Goal: Use online tool/utility: Use online tool/utility

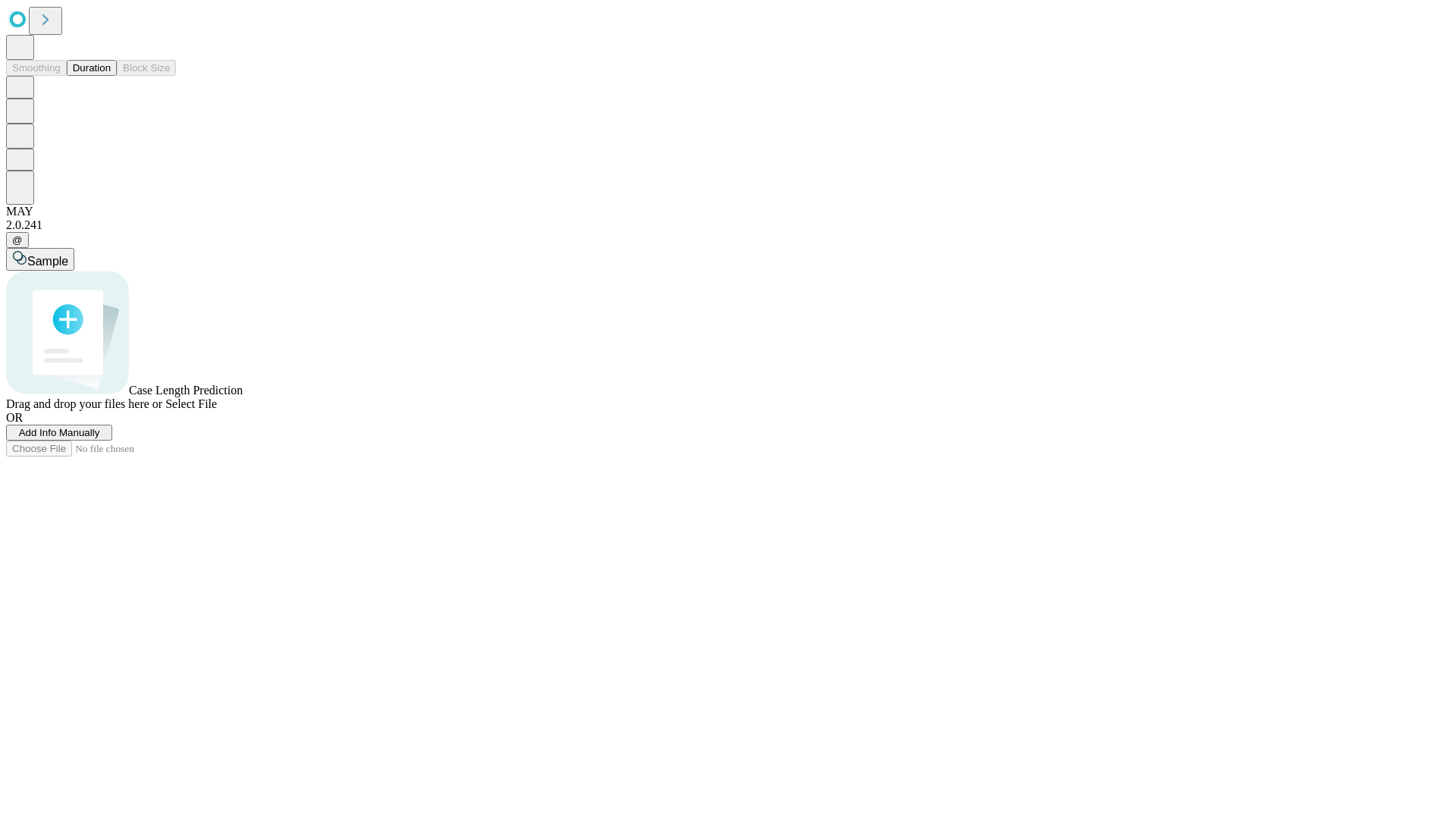
click at [111, 76] on button "Duration" at bounding box center [92, 68] width 50 height 16
click at [68, 255] on span "Sample" at bounding box center [47, 261] width 41 height 13
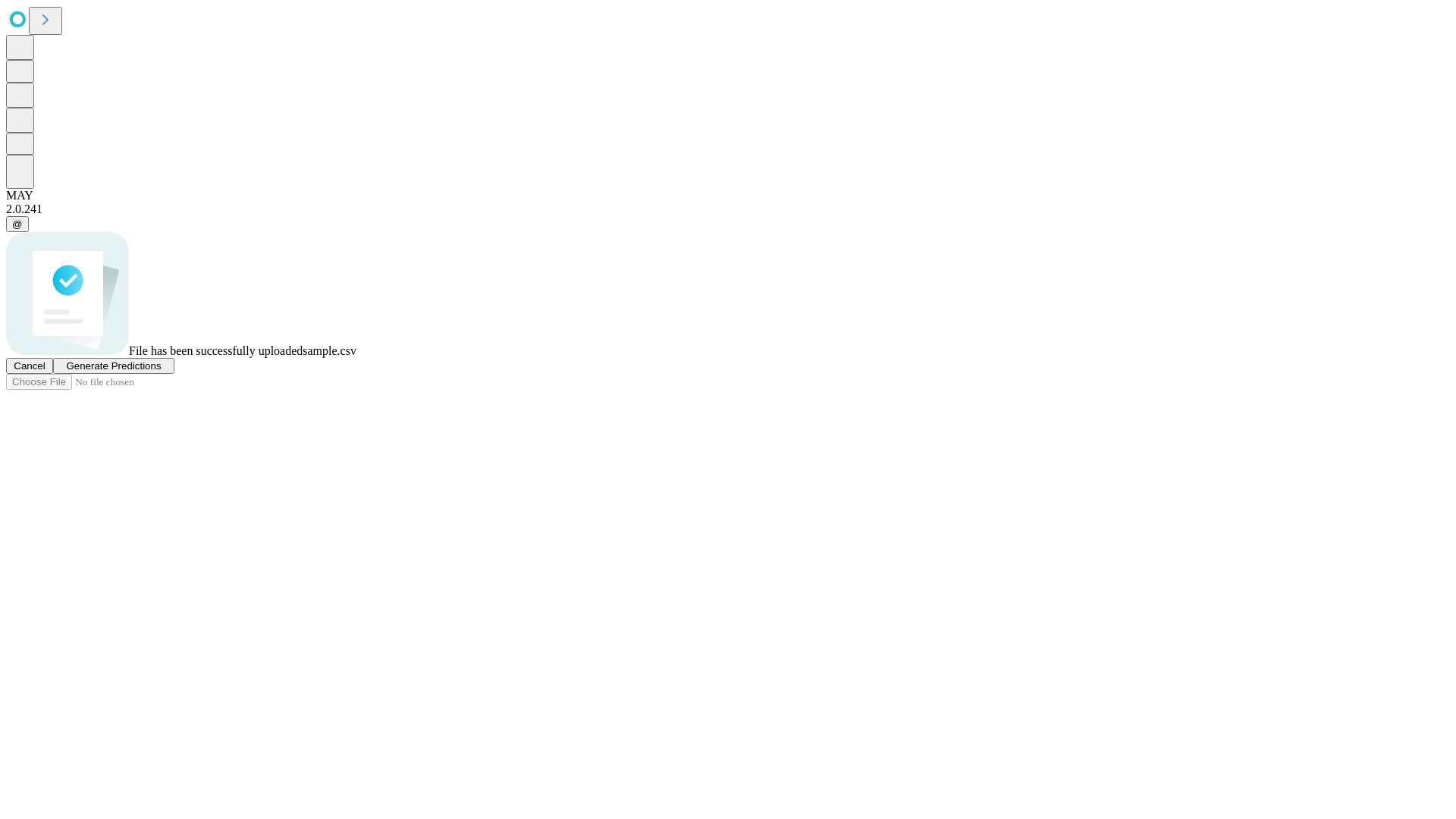
click at [160, 372] on span "Generate Predictions" at bounding box center [113, 365] width 95 height 11
